Goal: Information Seeking & Learning: Learn about a topic

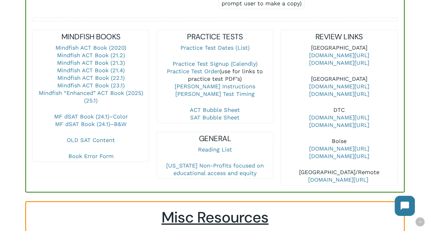
scroll to position [240, 0]
click at [109, 90] on link "Mindfish “Enhanced” ACT Book (2025) (25.1)" at bounding box center [91, 97] width 104 height 14
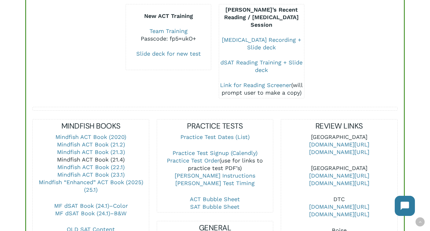
scroll to position [154, 0]
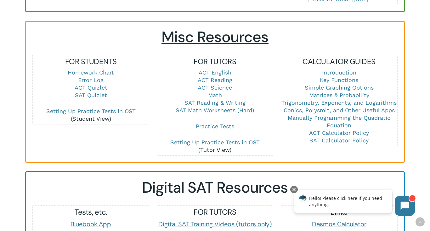
scroll to position [435, 0]
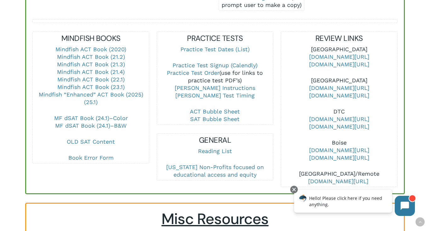
scroll to position [247, 0]
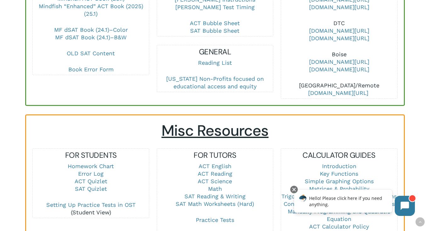
scroll to position [197, 0]
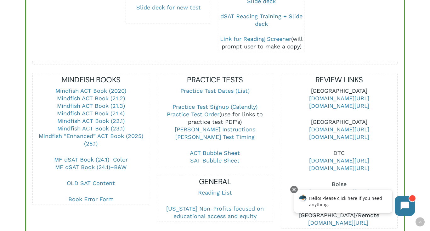
click at [26, 148] on div at bounding box center [214, 55] width 377 height 360
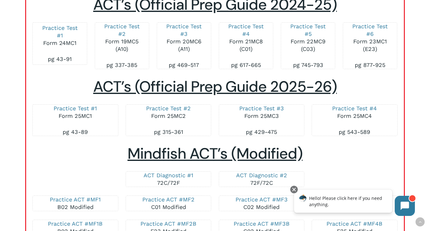
scroll to position [1053, 0]
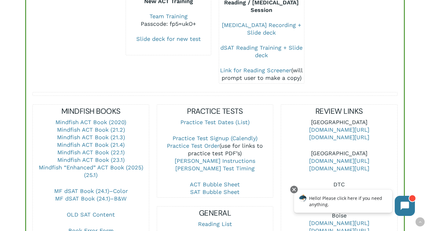
scroll to position [152, 0]
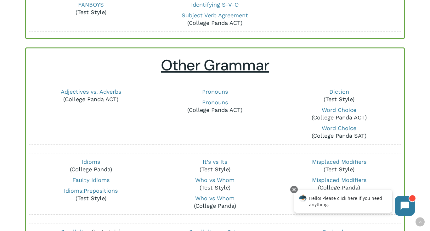
scroll to position [269, 0]
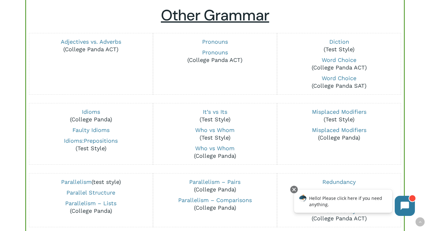
scroll to position [357, 0]
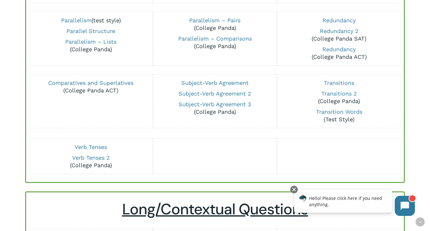
scroll to position [458, 0]
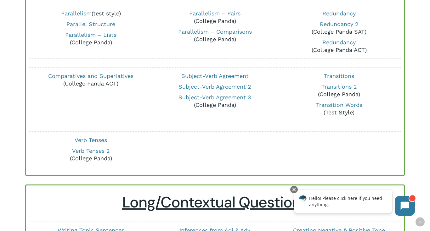
click at [14, 113] on div "English/Writing Punctuation Mixed Punctuation Practice Mixed Punctuation Practi…" at bounding box center [215, 150] width 430 height 1126
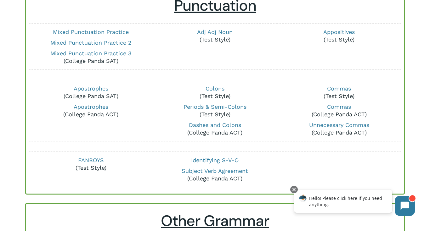
scroll to position [0, 0]
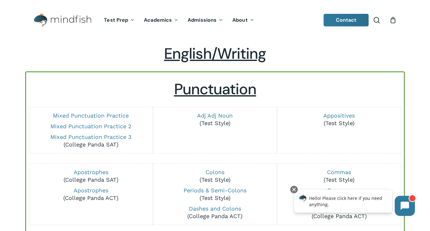
click at [353, 102] on div "Punctuation Mixed Punctuation Practice Mixed Punctuation Practice 2 Mixed Punct…" at bounding box center [214, 175] width 365 height 191
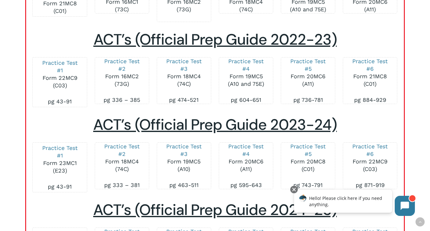
scroll to position [887, 0]
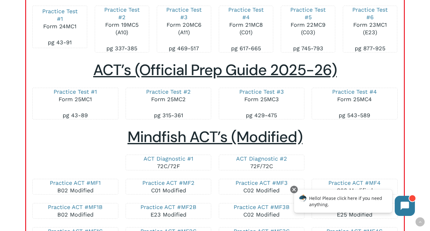
scroll to position [1108, 0]
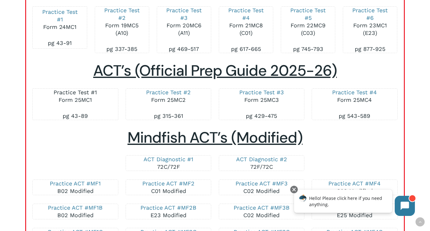
click at [87, 91] on link "Practice Test #1" at bounding box center [74, 92] width 43 height 7
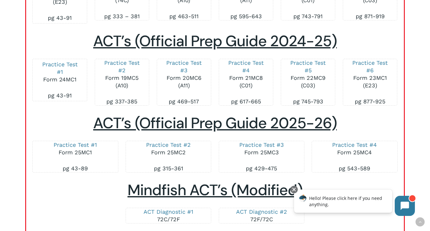
scroll to position [1058, 0]
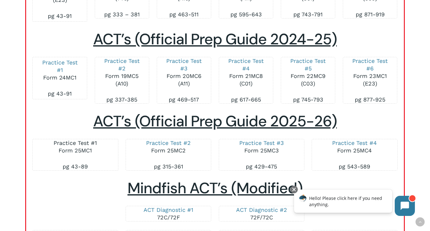
click at [84, 142] on link "Practice Test #1" at bounding box center [74, 143] width 43 height 7
